Goal: Browse casually: Explore the website without a specific task or goal

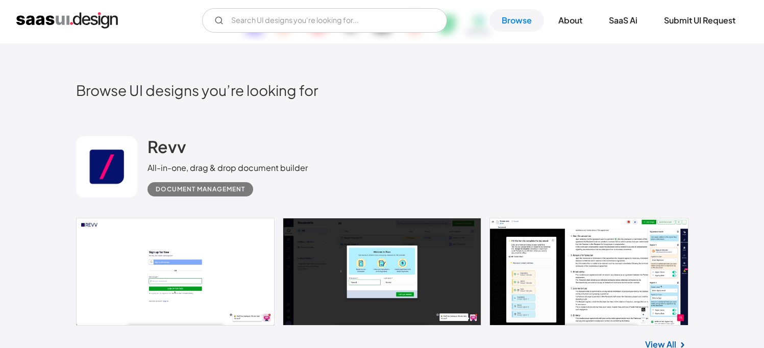
scroll to position [236, 0]
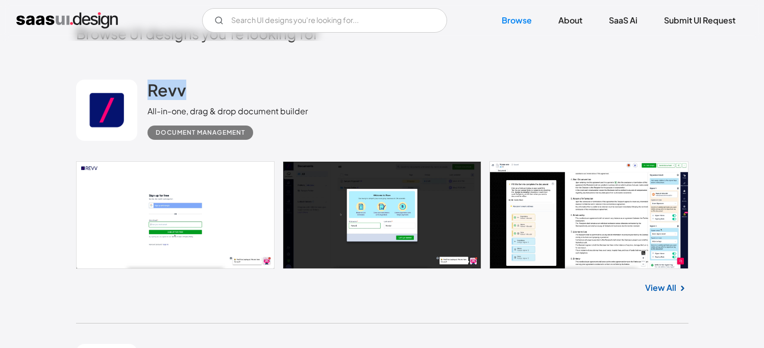
drag, startPoint x: 202, startPoint y: 87, endPoint x: 21, endPoint y: 116, distance: 183.0
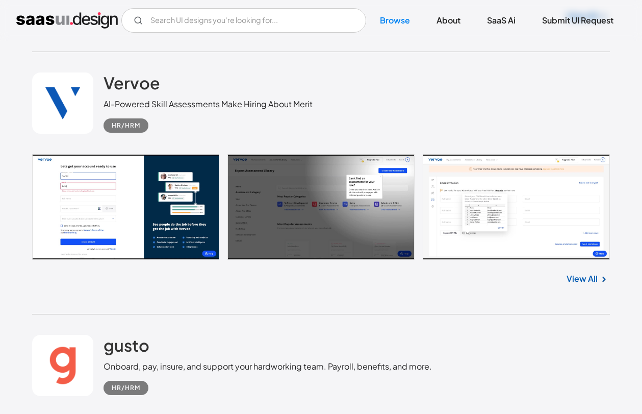
scroll to position [2112, 0]
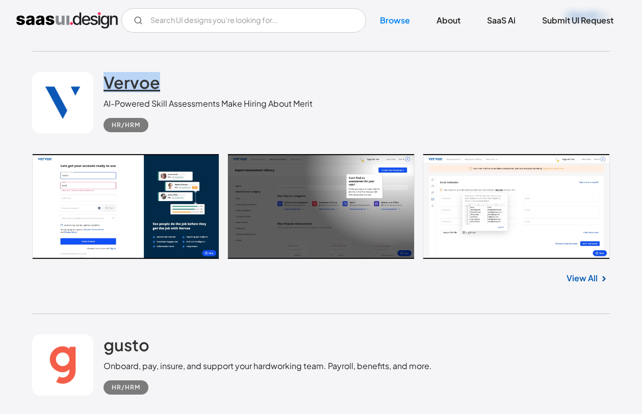
drag, startPoint x: 176, startPoint y: 83, endPoint x: 109, endPoint y: 82, distance: 66.9
click at [109, 82] on div "Vervoe AI-Powered Skill Assessments Make Hiring About Merit HR/HRM" at bounding box center [208, 102] width 209 height 60
copy h2 "Vervoe"
click at [132, 81] on h2 "Vervoe" at bounding box center [132, 82] width 57 height 20
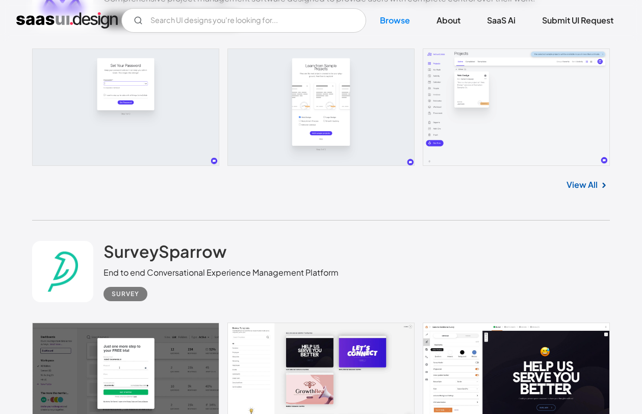
scroll to position [3928, 0]
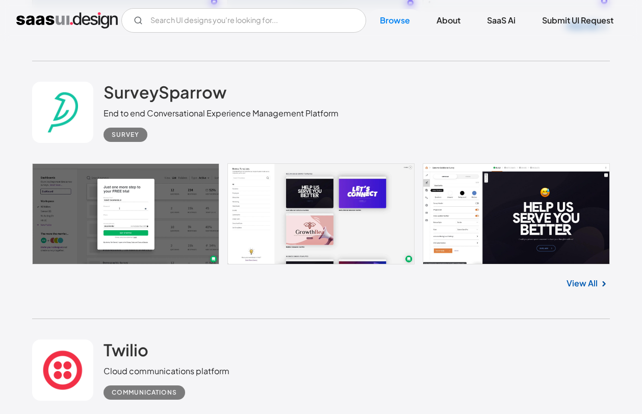
click at [378, 66] on div "SurveySparrow End to end Conversational Experience Management Platform Survey" at bounding box center [321, 112] width 578 height 102
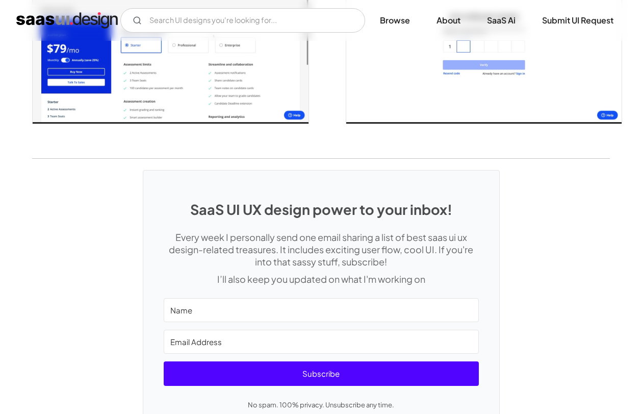
scroll to position [2035, 0]
